Goal: Information Seeking & Learning: Understand process/instructions

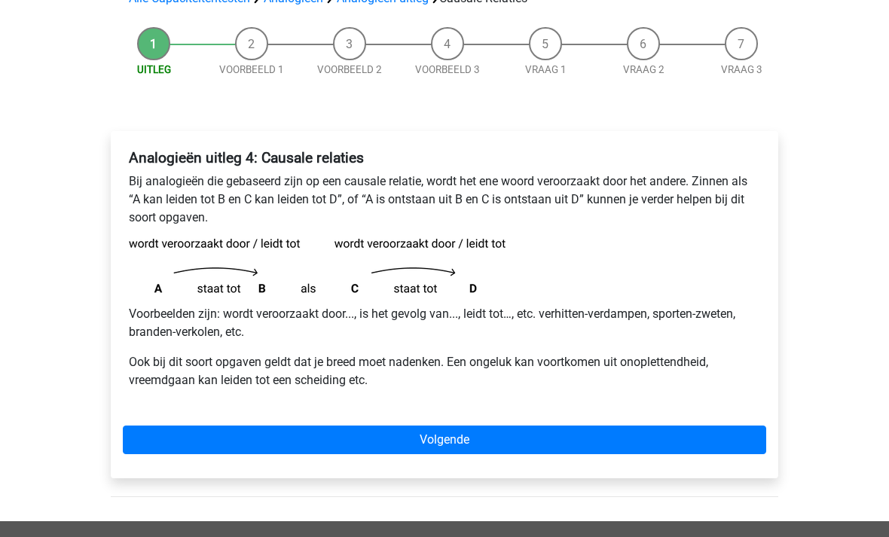
scroll to position [127, 0]
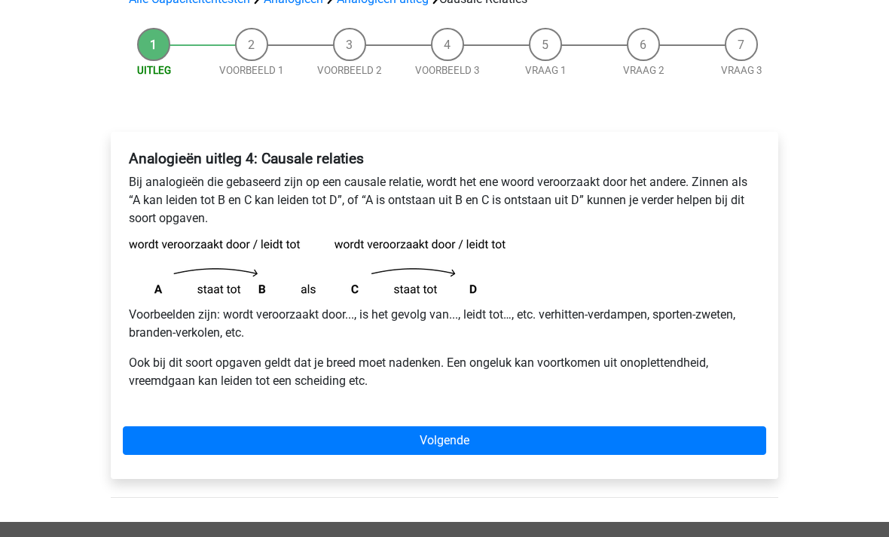
click at [504, 219] on p "Bij analogieën die gebaseerd zijn op een causale relatie, wordt het ene woord v…" at bounding box center [444, 201] width 631 height 54
click at [269, 447] on link "Volgende" at bounding box center [444, 441] width 643 height 29
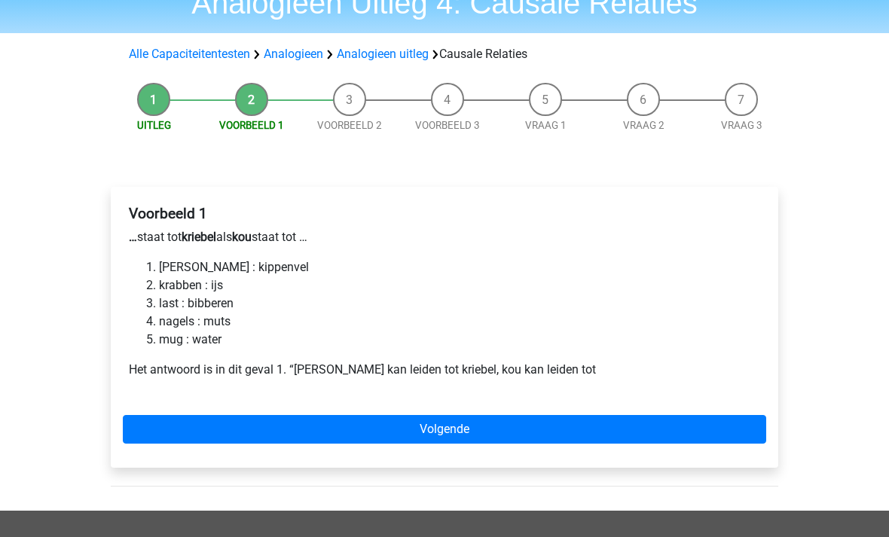
scroll to position [71, 0]
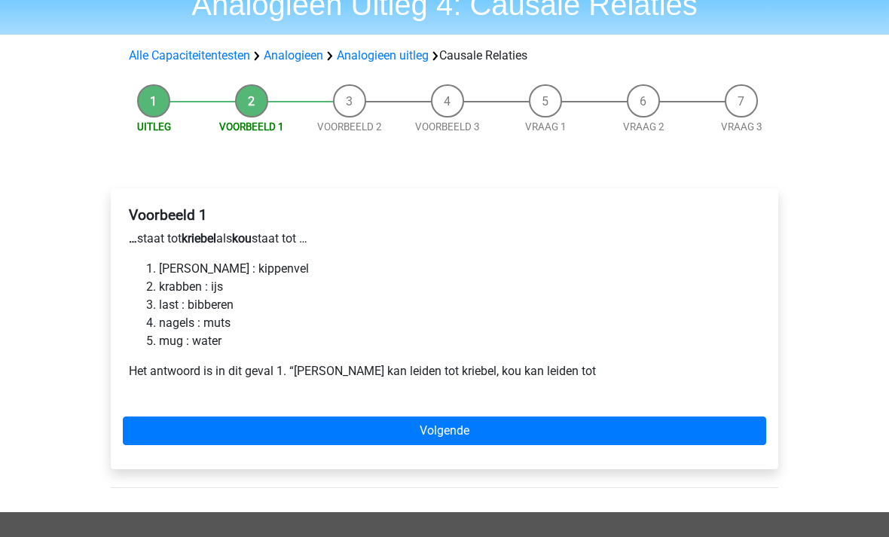
click at [281, 435] on link "Volgende" at bounding box center [444, 430] width 643 height 29
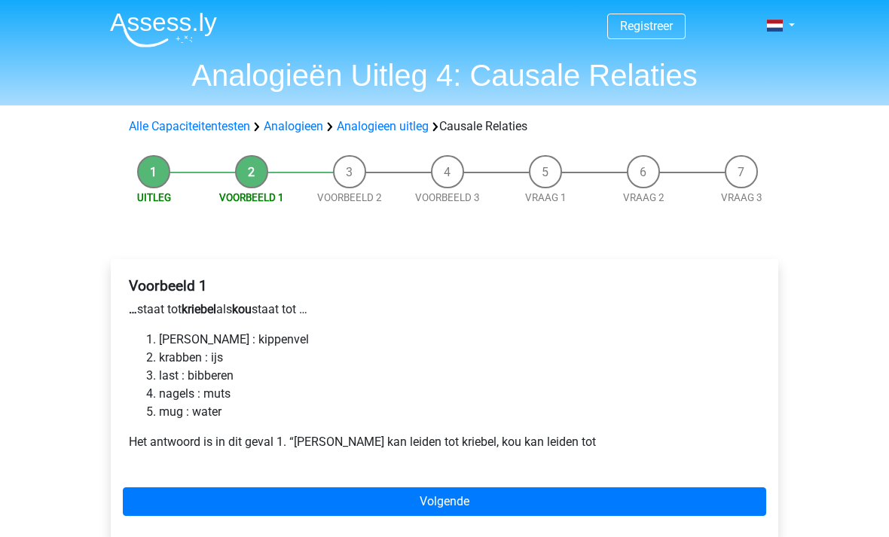
scroll to position [119, 0]
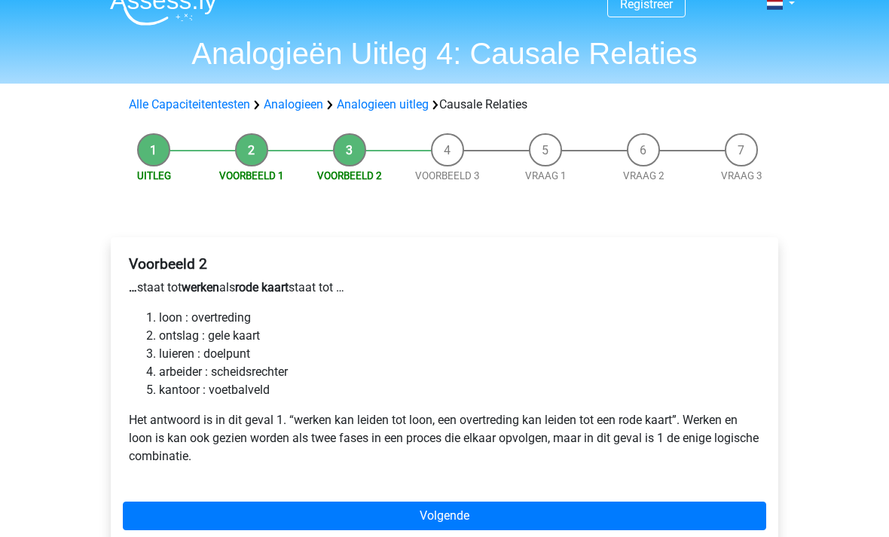
scroll to position [54, 0]
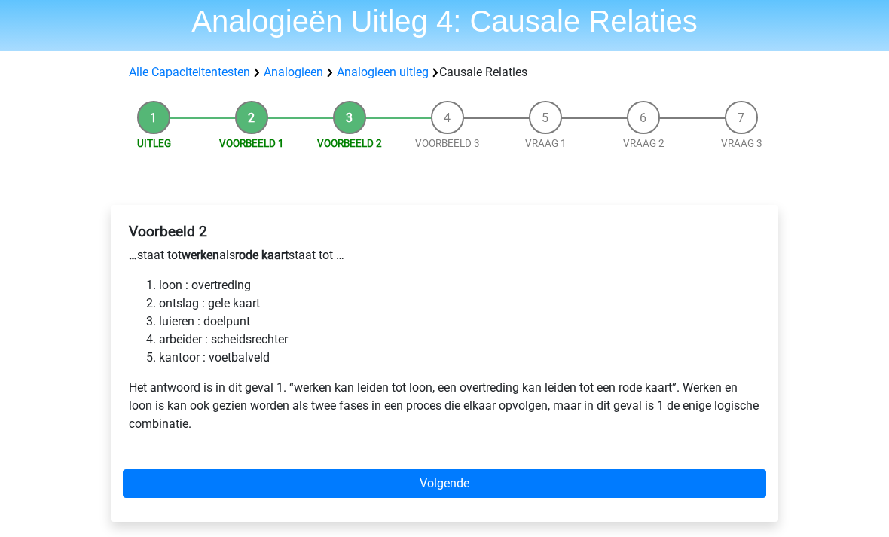
click at [294, 397] on p "Het antwoord is in dit geval 1. “werken kan leiden tot loon, een overtreding ka…" at bounding box center [444, 406] width 631 height 54
click at [204, 432] on p "Het antwoord is in dit geval 1. “werken kan leiden tot loon, een overtreding ka…" at bounding box center [444, 406] width 631 height 54
click at [258, 496] on link "Volgende" at bounding box center [444, 483] width 643 height 29
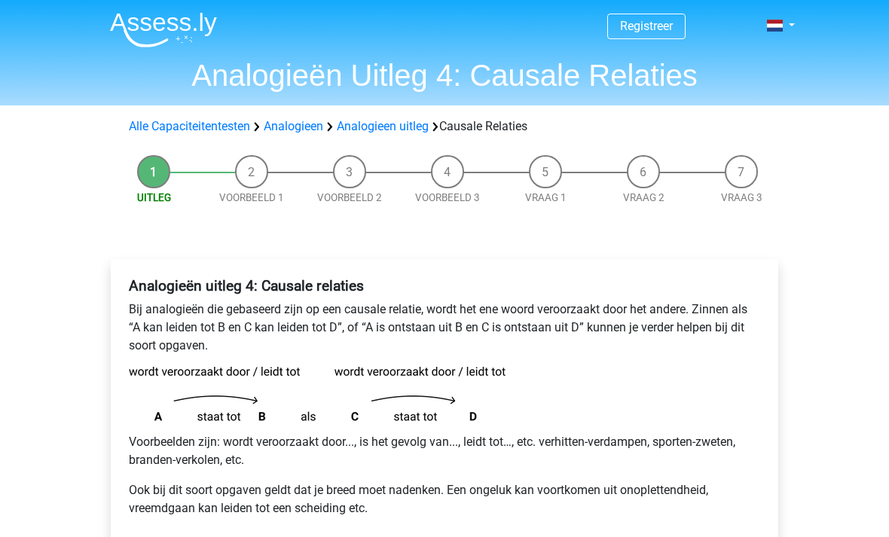
scroll to position [175, 0]
